Goal: Information Seeking & Learning: Learn about a topic

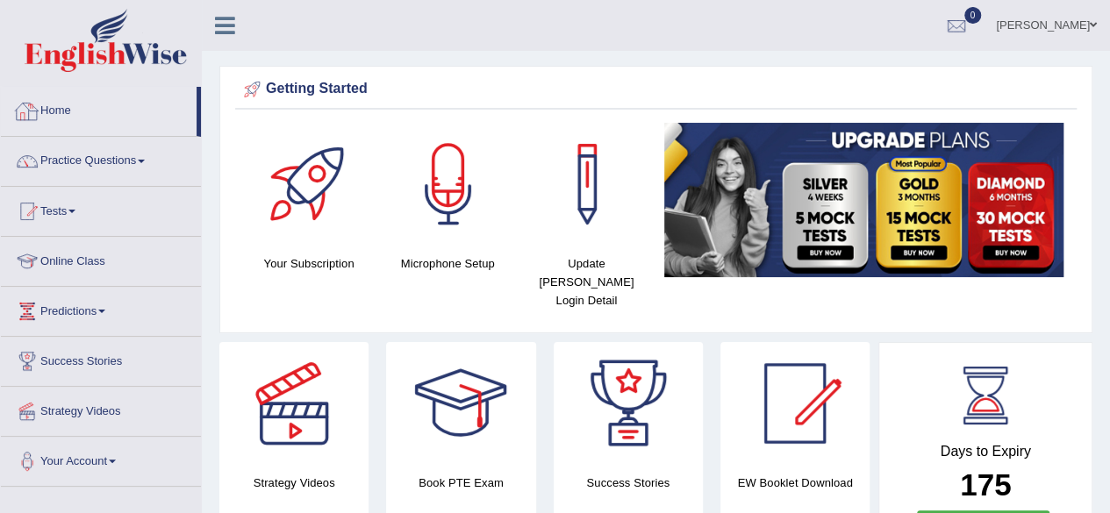
click at [65, 110] on link "Home" at bounding box center [99, 109] width 196 height 44
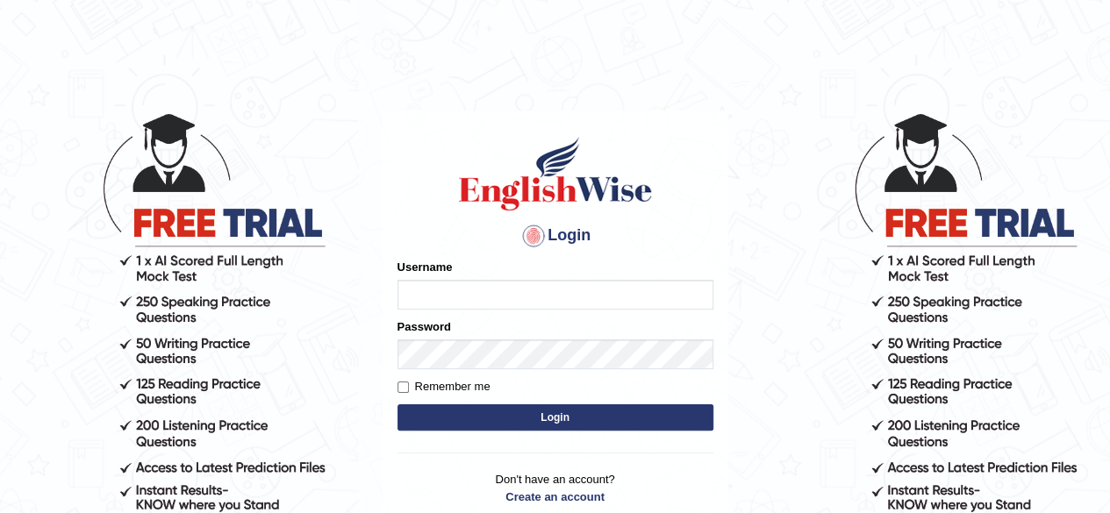
type input "simranjeetkaur_parramatta"
click at [562, 419] on button "Login" at bounding box center [555, 417] width 316 height 26
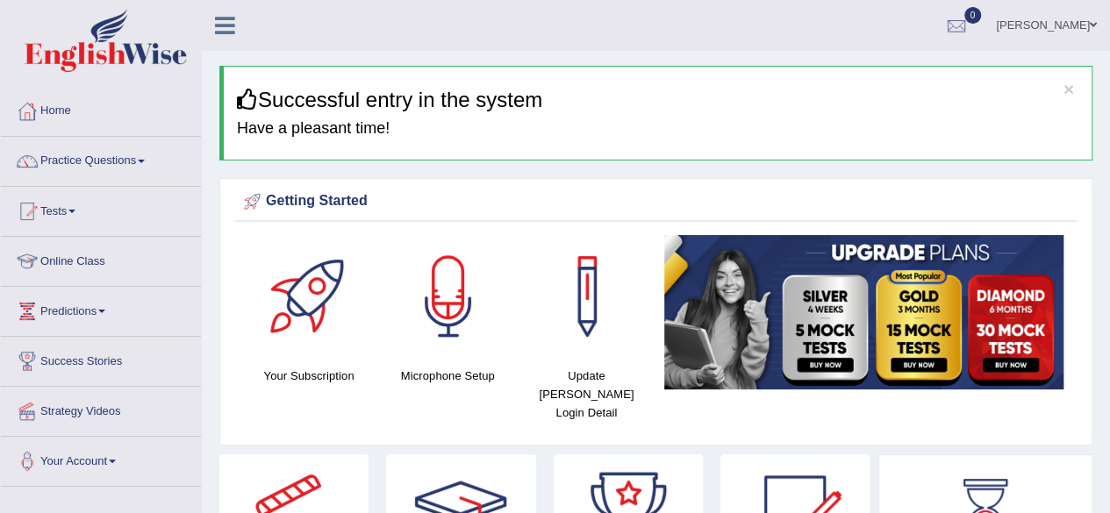
click at [126, 160] on link "Practice Questions" at bounding box center [101, 159] width 200 height 44
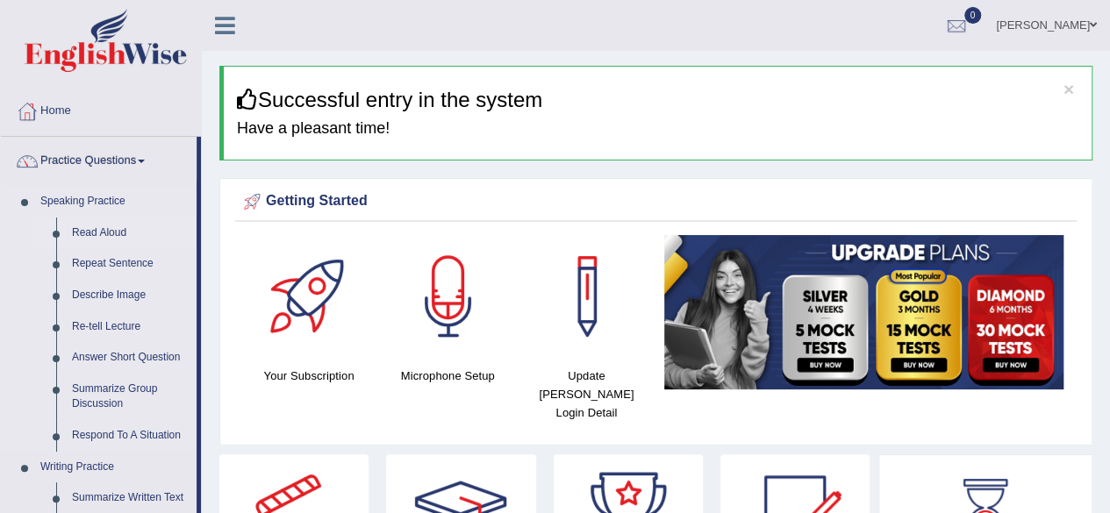
click at [89, 233] on link "Read Aloud" at bounding box center [130, 234] width 132 height 32
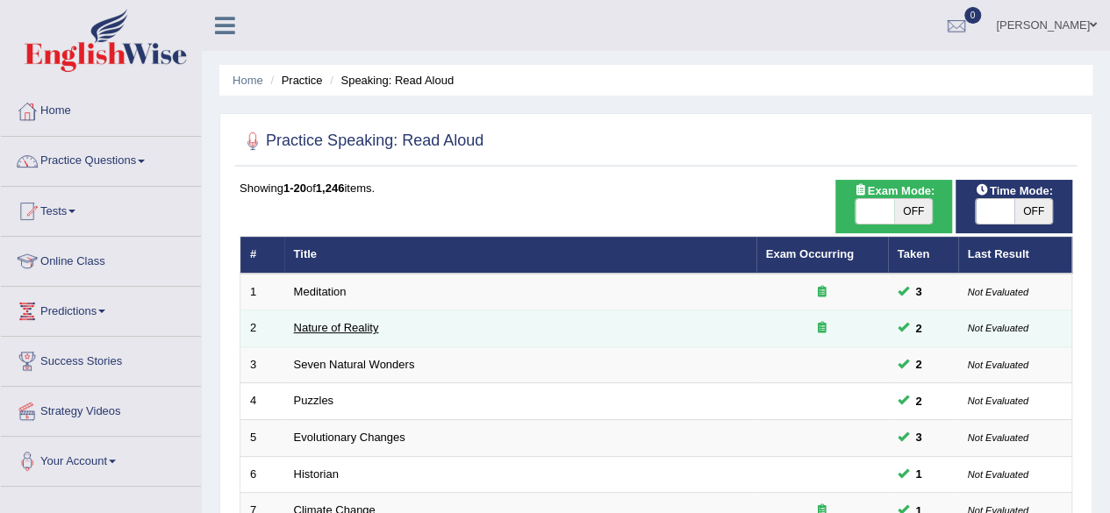
click at [335, 328] on link "Nature of Reality" at bounding box center [336, 327] width 85 height 13
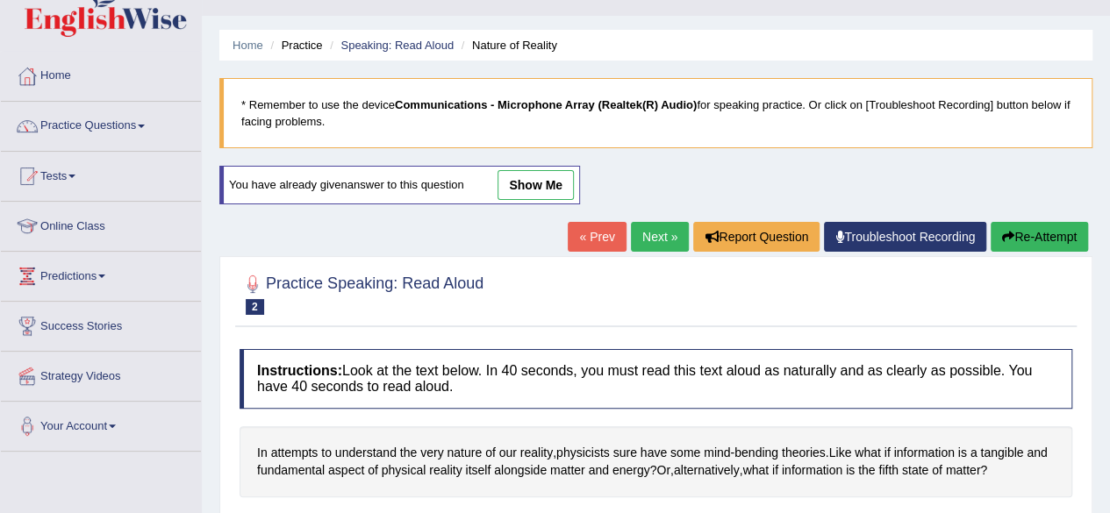
scroll to position [211, 0]
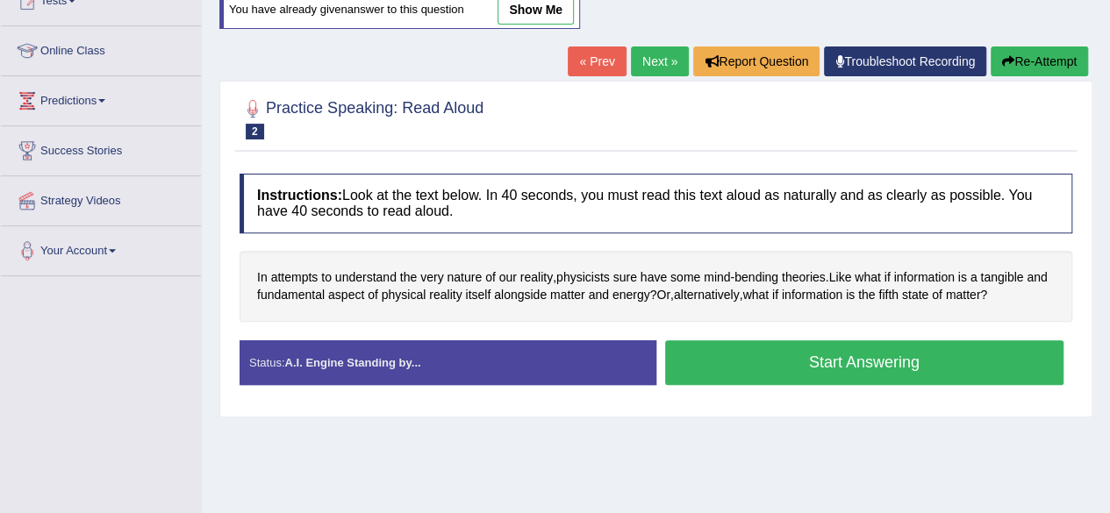
click at [844, 362] on button "Start Answering" at bounding box center [864, 362] width 399 height 45
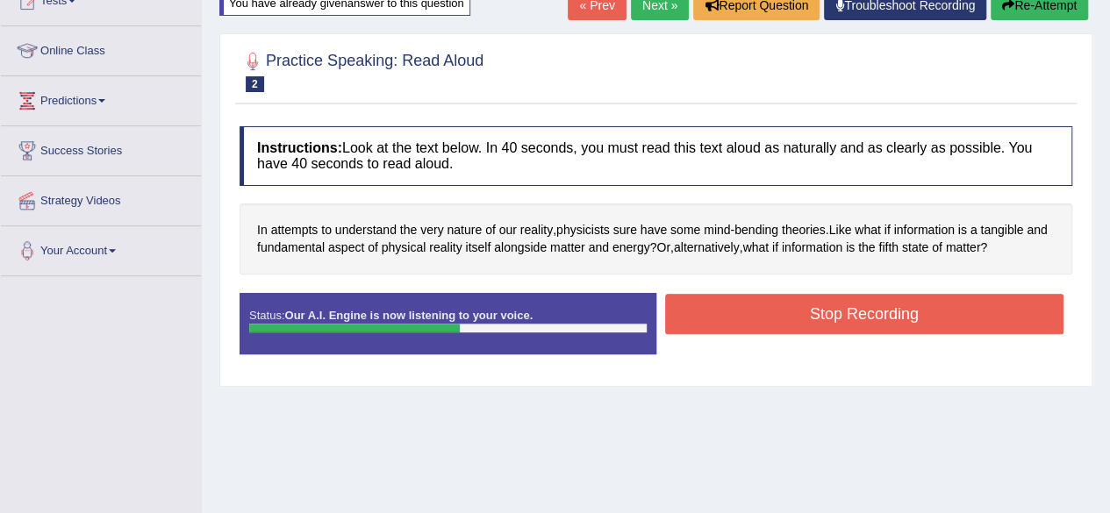
click at [850, 305] on button "Stop Recording" at bounding box center [864, 314] width 399 height 40
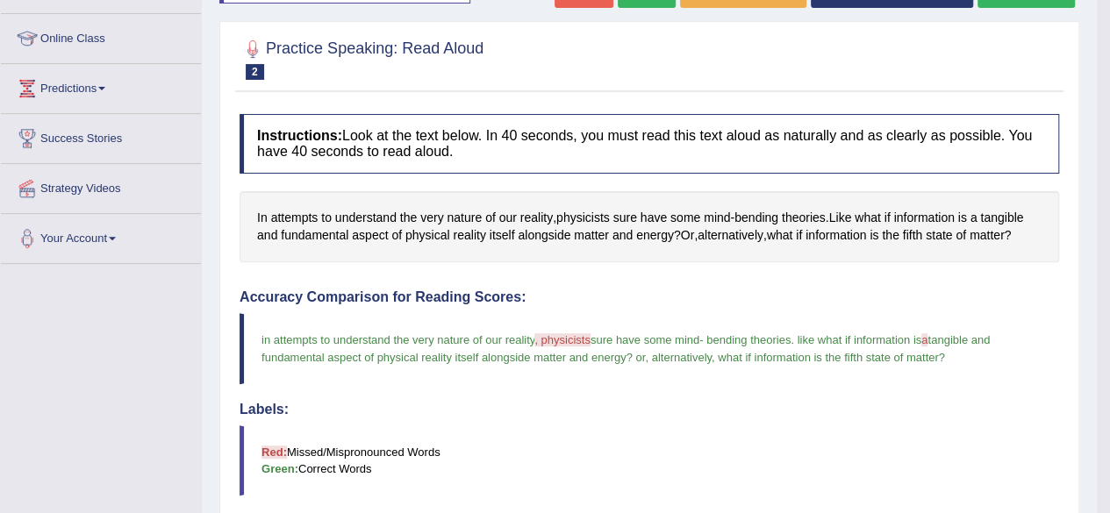
scroll to position [175, 0]
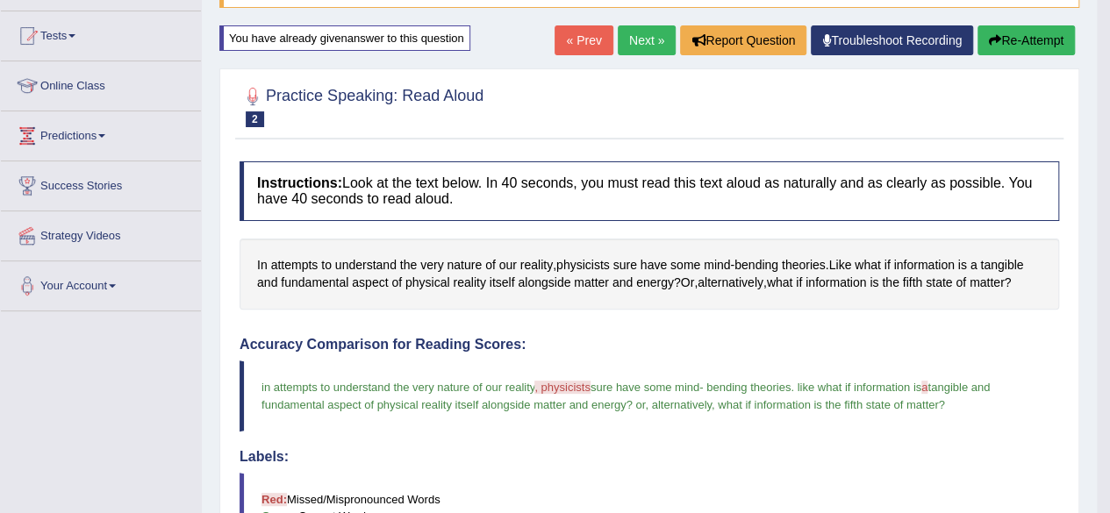
click at [630, 37] on link "Next »" at bounding box center [647, 40] width 58 height 30
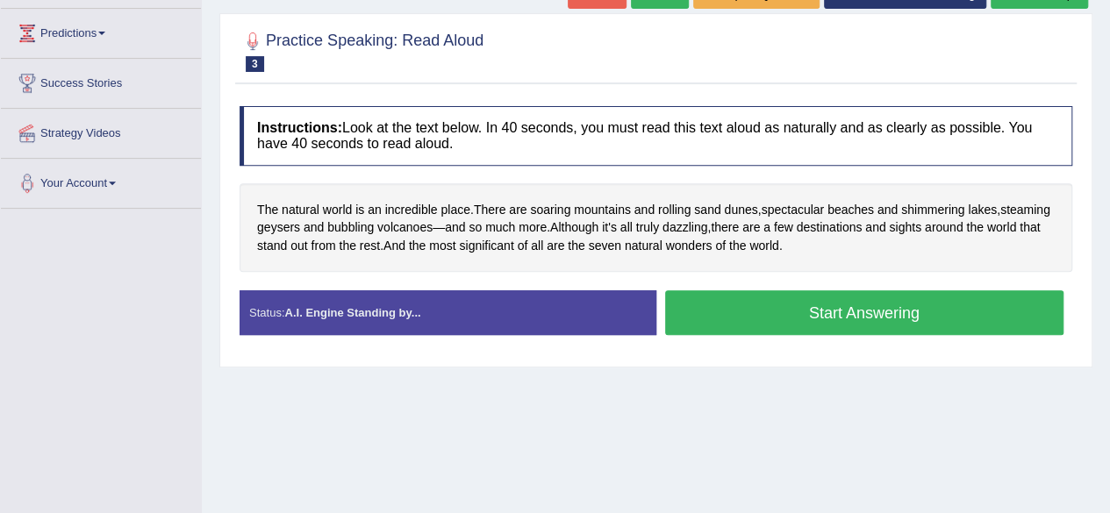
scroll to position [281, 0]
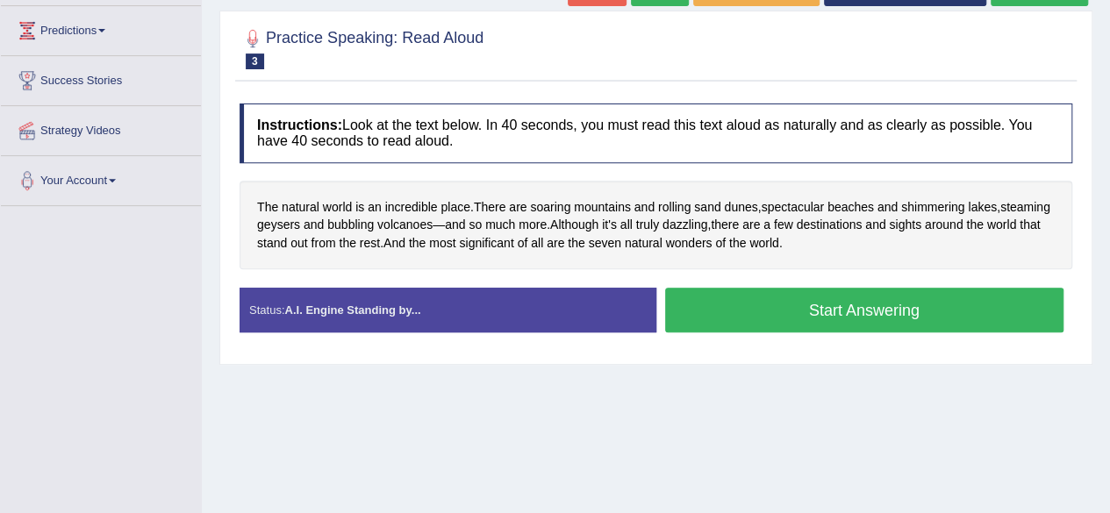
click at [783, 318] on button "Start Answering" at bounding box center [864, 310] width 399 height 45
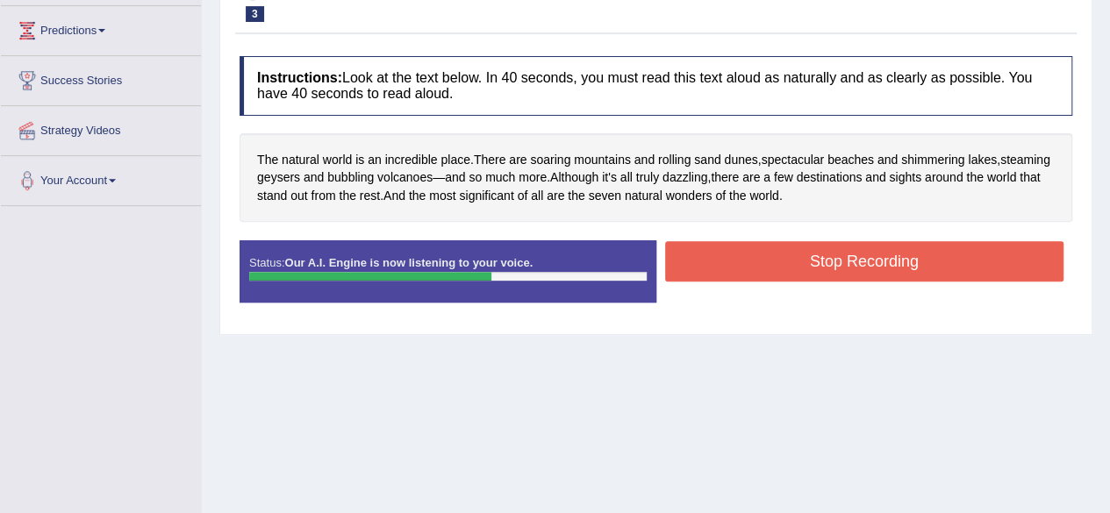
click at [807, 262] on button "Stop Recording" at bounding box center [864, 261] width 399 height 40
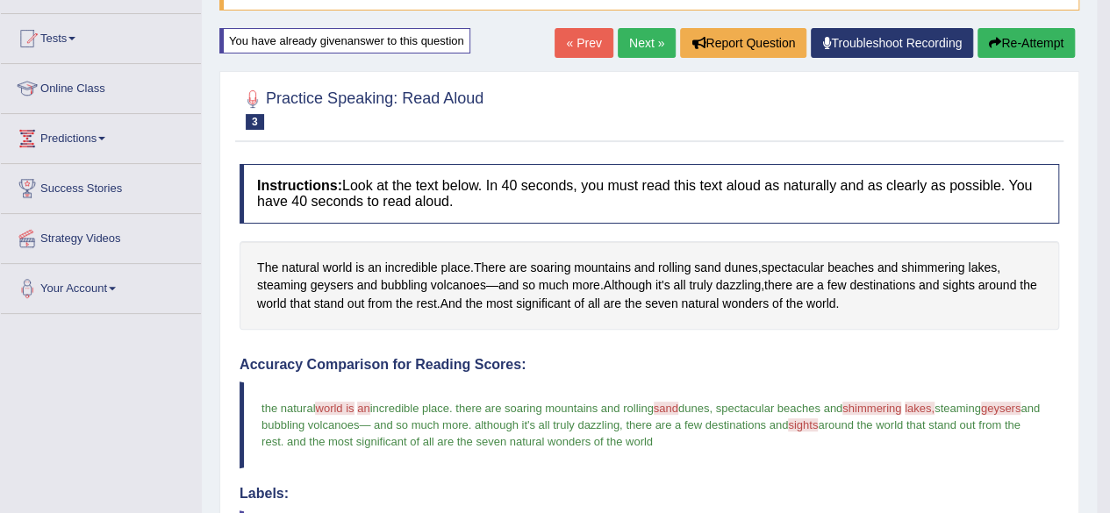
scroll to position [140, 0]
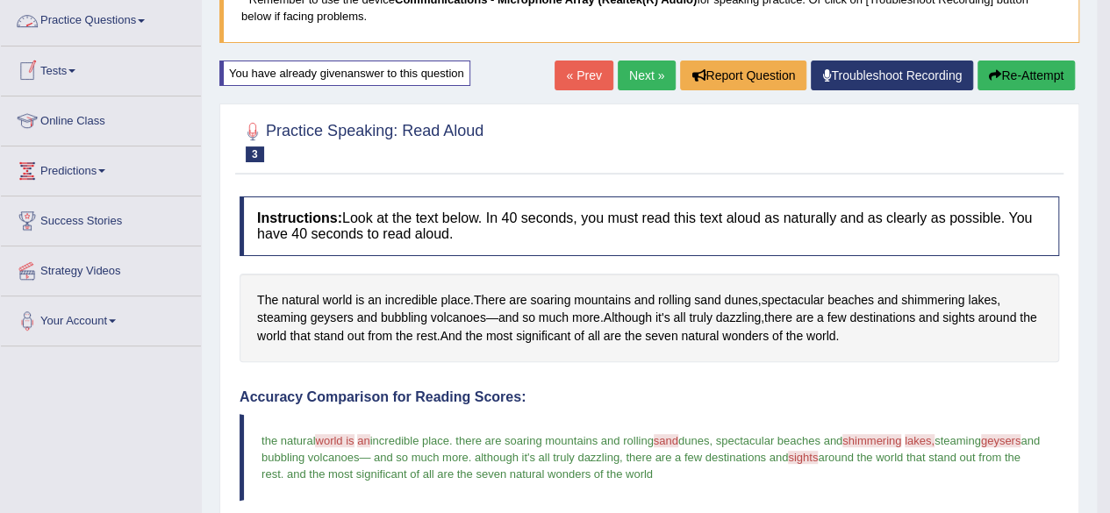
click at [125, 15] on link "Practice Questions" at bounding box center [101, 18] width 200 height 44
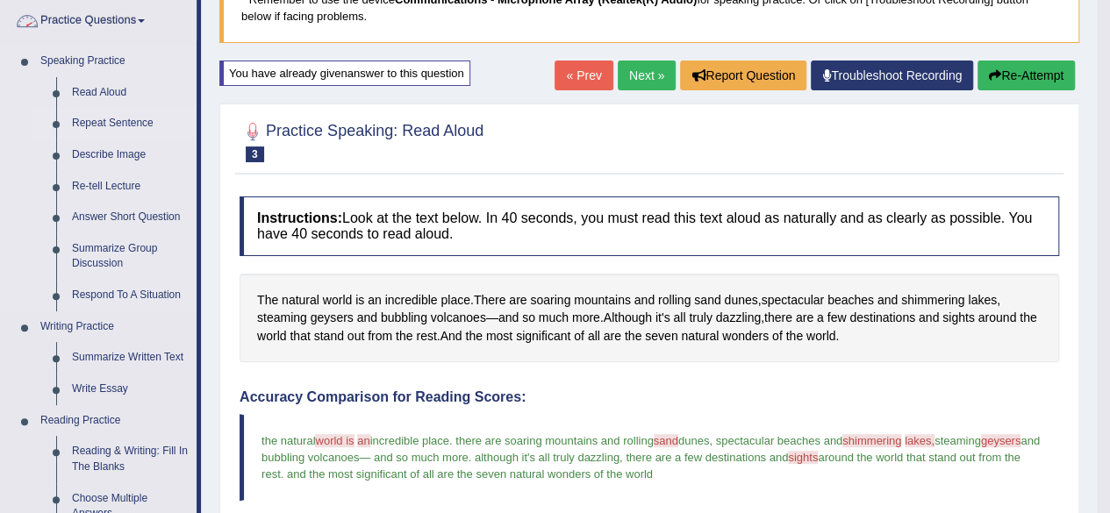
click at [89, 120] on link "Repeat Sentence" at bounding box center [130, 124] width 132 height 32
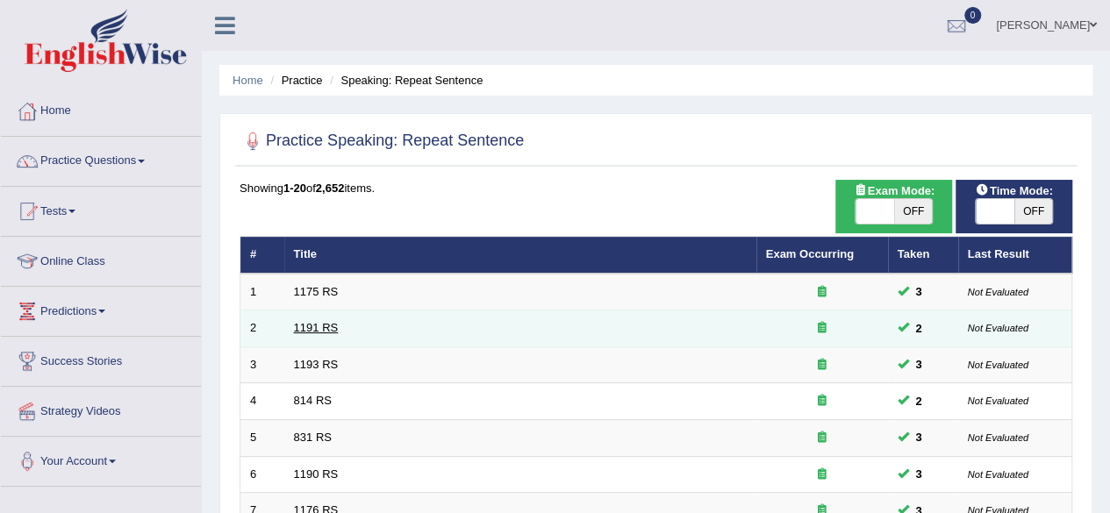
click at [325, 322] on link "1191 RS" at bounding box center [316, 327] width 45 height 13
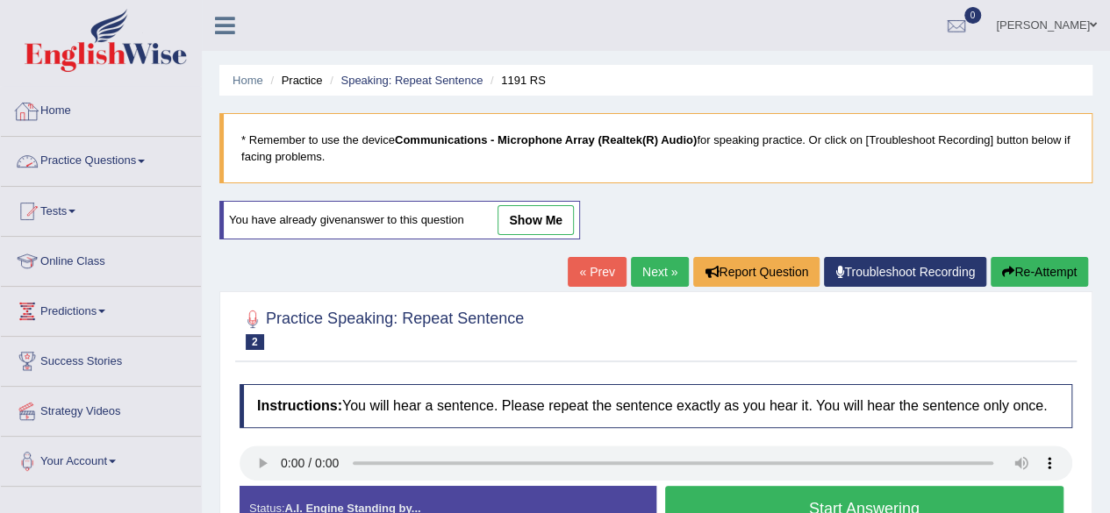
click at [58, 117] on link "Home" at bounding box center [101, 109] width 200 height 44
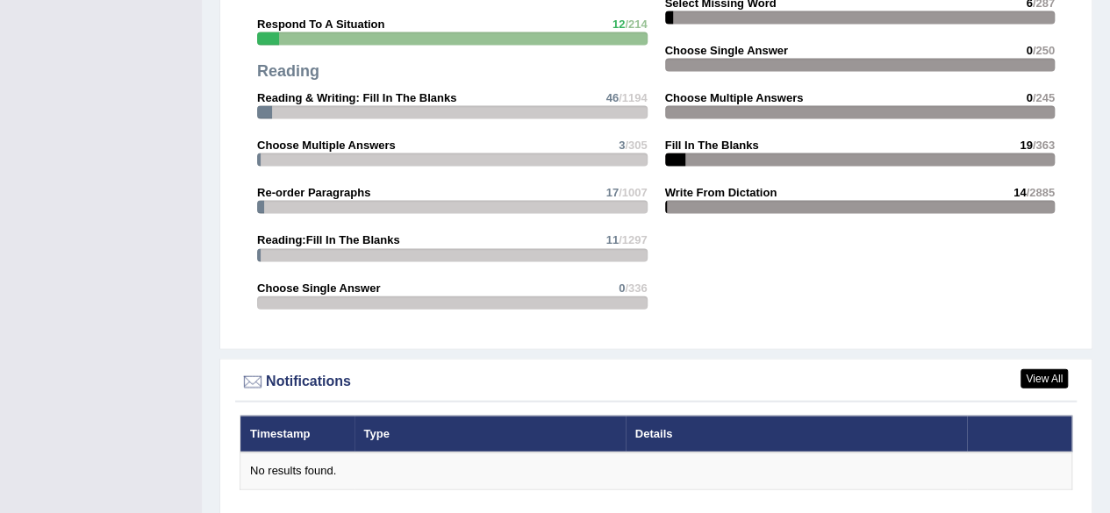
scroll to position [2246, 0]
